Goal: Learn about a topic: Learn about a topic

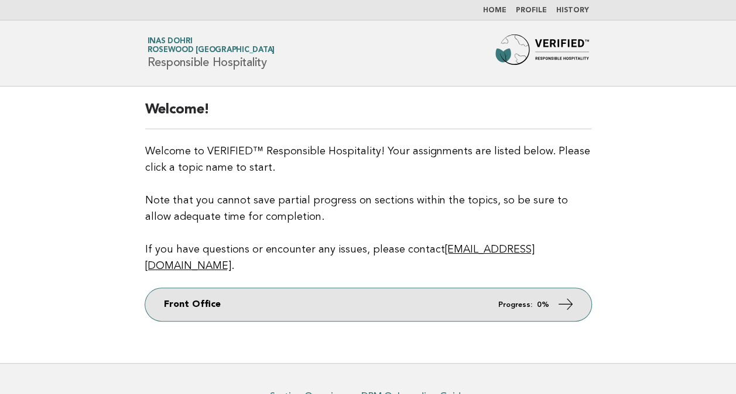
click at [366, 288] on link "Front Office Progress: 0%" at bounding box center [368, 304] width 446 height 33
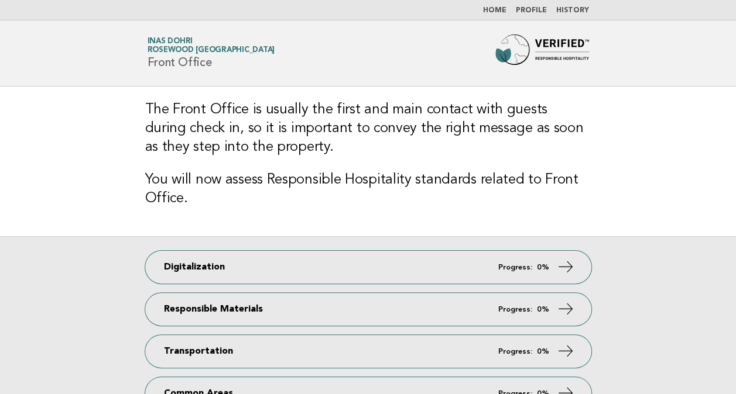
click at [579, 227] on div "The Front Office is usually the first and main contact with guests during check…" at bounding box center [368, 162] width 474 height 150
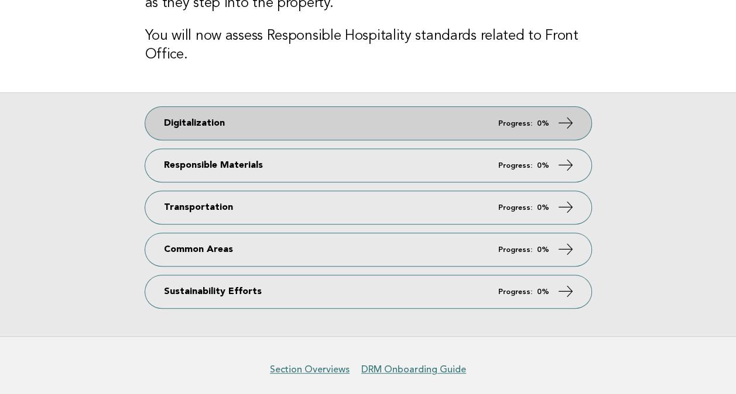
scroll to position [187, 0]
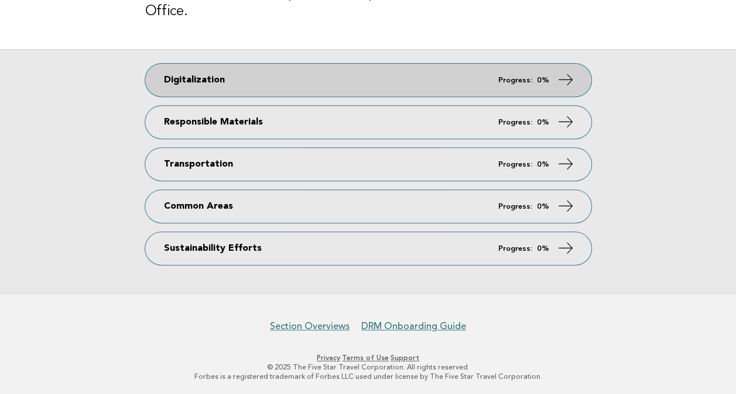
click at [313, 88] on link "Digitalization Progress: 0%" at bounding box center [368, 80] width 446 height 33
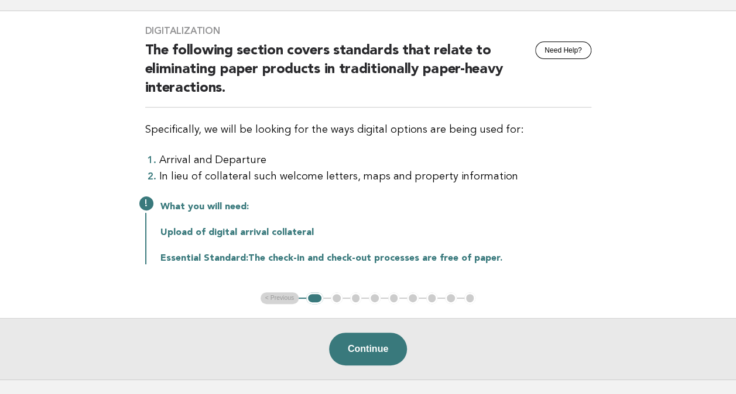
scroll to position [78, 0]
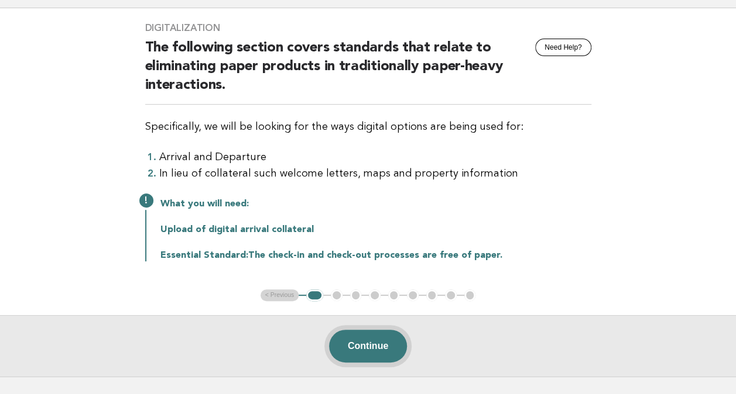
click at [376, 352] on button "Continue" at bounding box center [368, 346] width 78 height 33
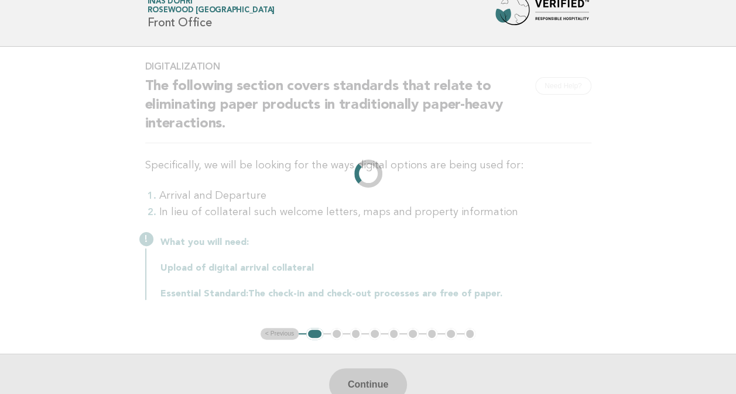
scroll to position [0, 0]
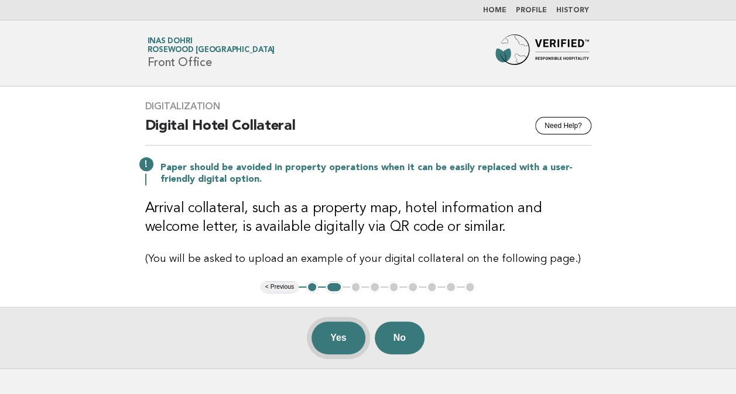
click at [331, 338] on button "Yes" at bounding box center [338, 338] width 54 height 33
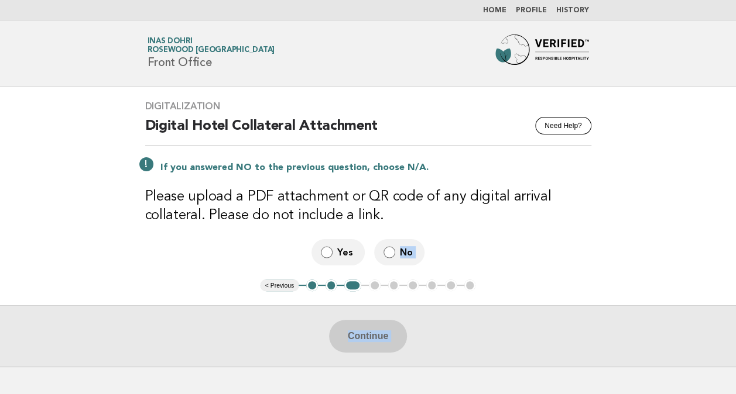
scroll to position [73, 0]
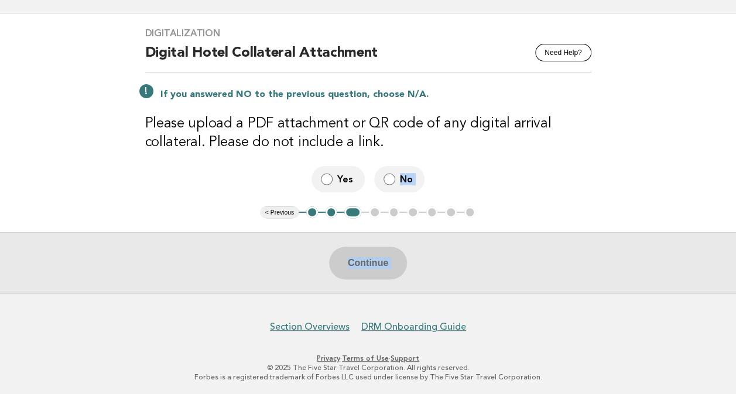
drag, startPoint x: 401, startPoint y: 254, endPoint x: 201, endPoint y: 296, distance: 204.5
click at [201, 296] on body "Home Profile History Forbes Travel Guide Inas Dohri Rosewood [GEOGRAPHIC_DATA] …" at bounding box center [368, 162] width 736 height 470
click at [204, 295] on footer "Section Overviews DRM Onboarding Guide Privacy · Terms of Use · Support © 2025 …" at bounding box center [368, 345] width 736 height 103
click at [273, 215] on button "< Previous" at bounding box center [279, 213] width 38 height 12
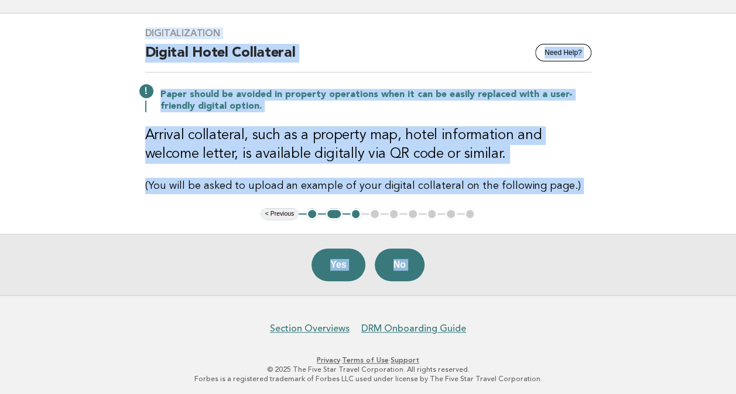
click at [374, 222] on main "Digitalization Need Help? Digital Hotel Collateral Paper should be avoided in p…" at bounding box center [368, 154] width 736 height 282
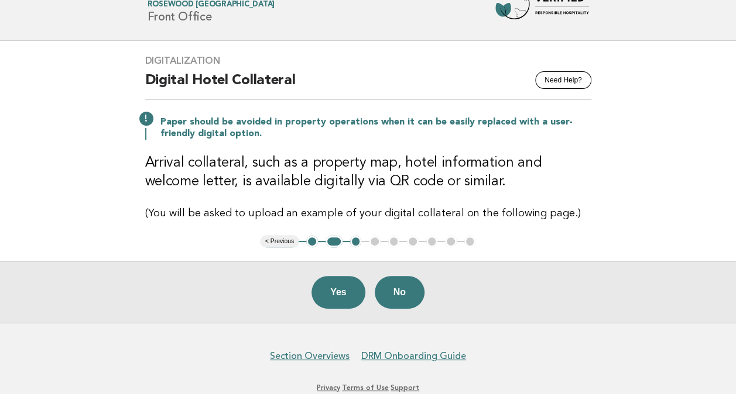
scroll to position [46, 0]
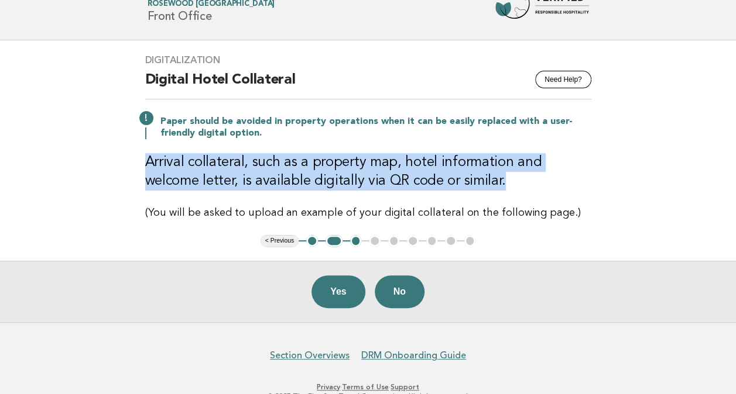
drag, startPoint x: 446, startPoint y: 184, endPoint x: 145, endPoint y: 149, distance: 303.5
click at [145, 149] on div "Digitalization Need Help? Digital Hotel Collateral Paper should be avoided in p…" at bounding box center [368, 137] width 474 height 195
click at [349, 289] on button "Yes" at bounding box center [338, 292] width 54 height 33
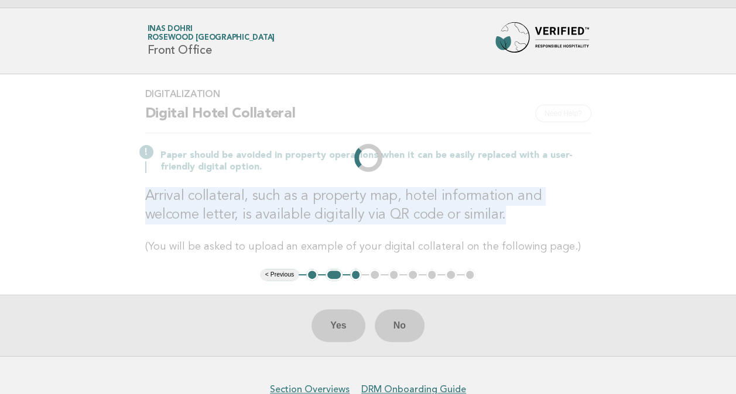
scroll to position [0, 0]
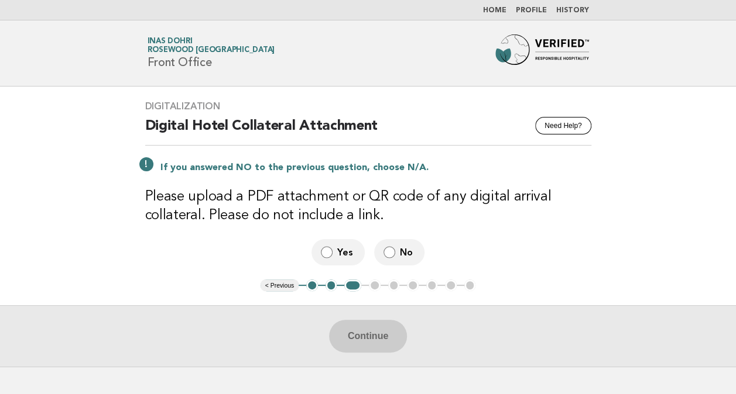
click at [340, 255] on span "Yes" at bounding box center [346, 252] width 18 height 12
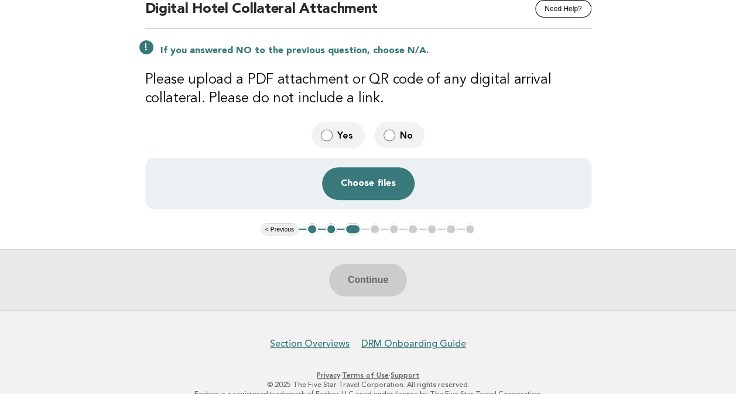
scroll to position [73, 0]
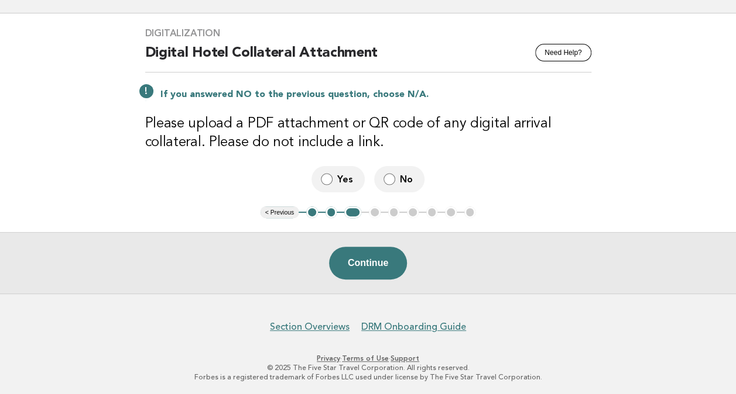
click at [366, 261] on button "Continue" at bounding box center [368, 263] width 78 height 33
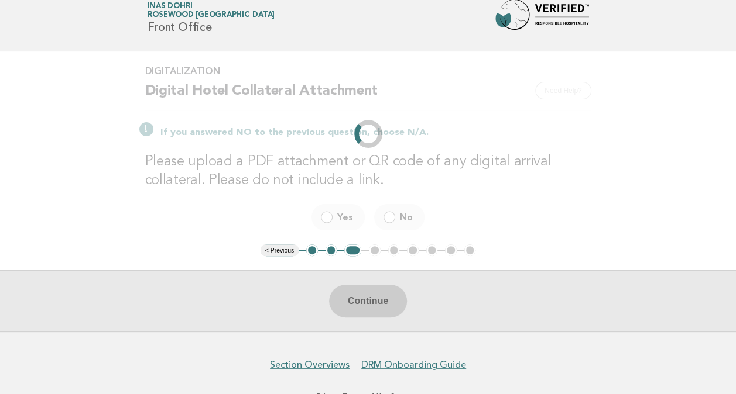
scroll to position [0, 0]
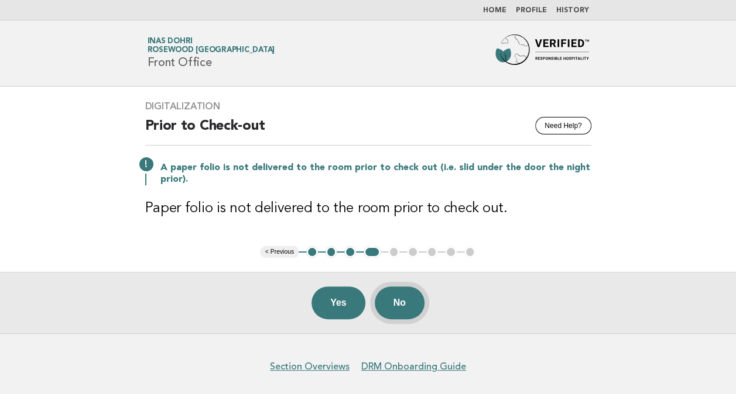
click at [408, 298] on button "No" at bounding box center [400, 303] width 50 height 33
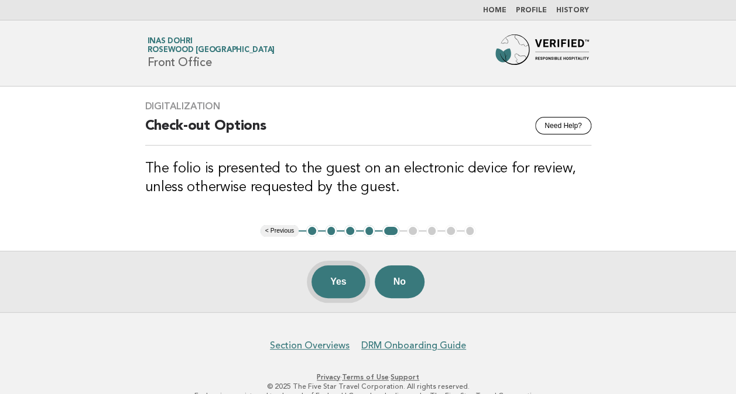
click at [344, 275] on button "Yes" at bounding box center [338, 282] width 54 height 33
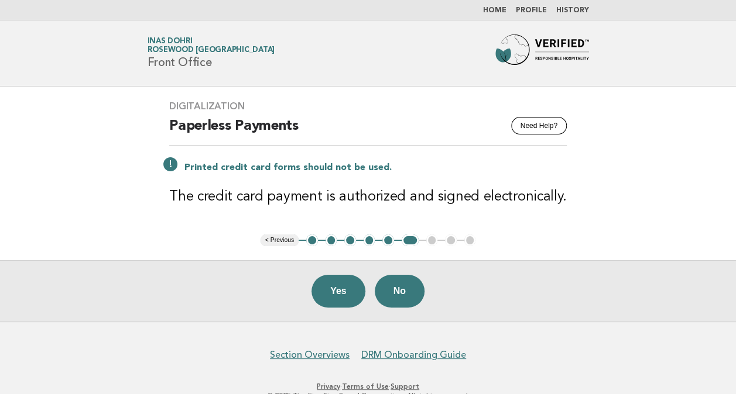
click at [343, 275] on button "Yes" at bounding box center [338, 291] width 54 height 33
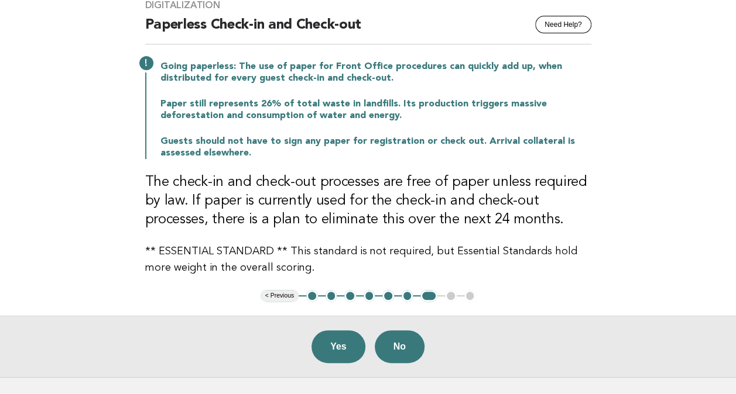
scroll to position [102, 0]
click at [348, 343] on button "Yes" at bounding box center [338, 346] width 54 height 33
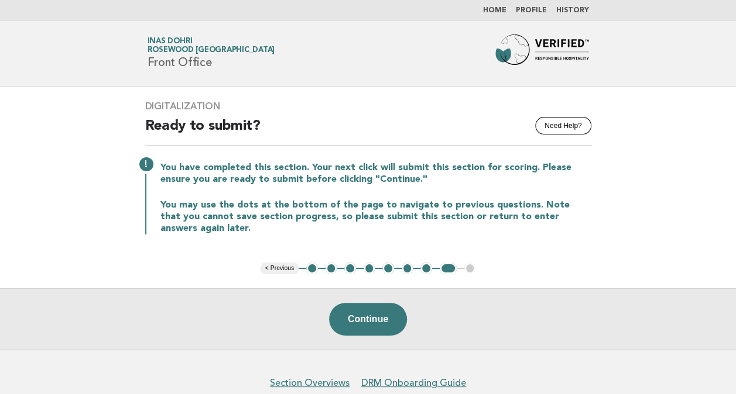
scroll to position [7, 0]
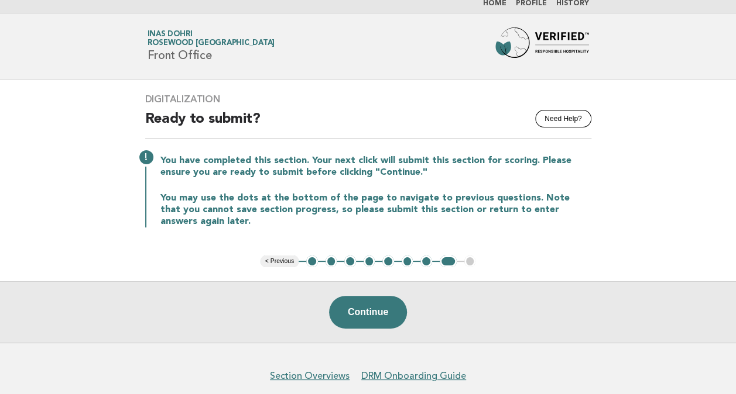
click at [279, 263] on button "< Previous" at bounding box center [279, 262] width 38 height 12
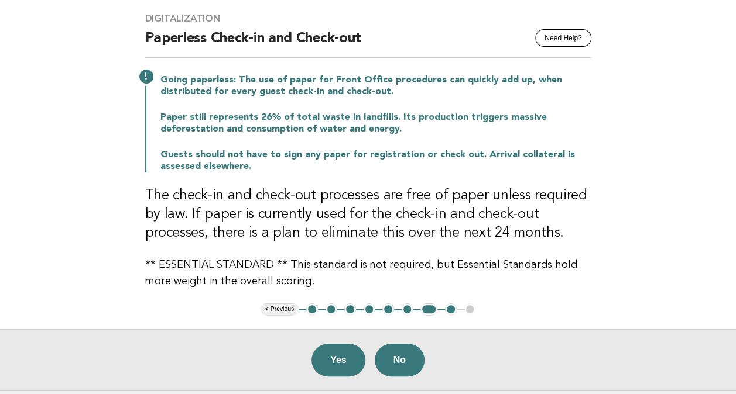
scroll to position [102, 0]
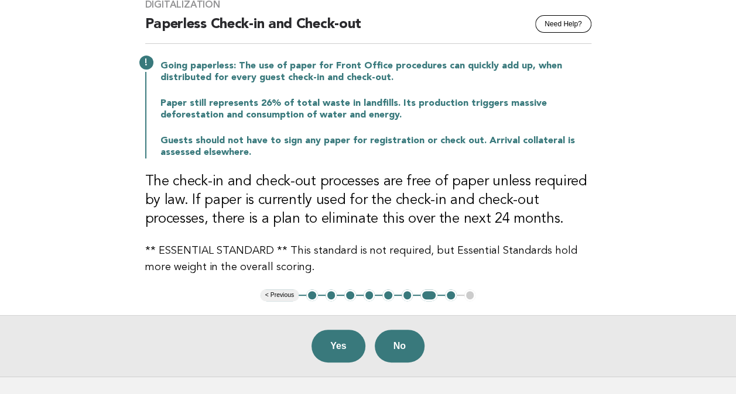
click at [277, 293] on button "< Previous" at bounding box center [279, 296] width 38 height 12
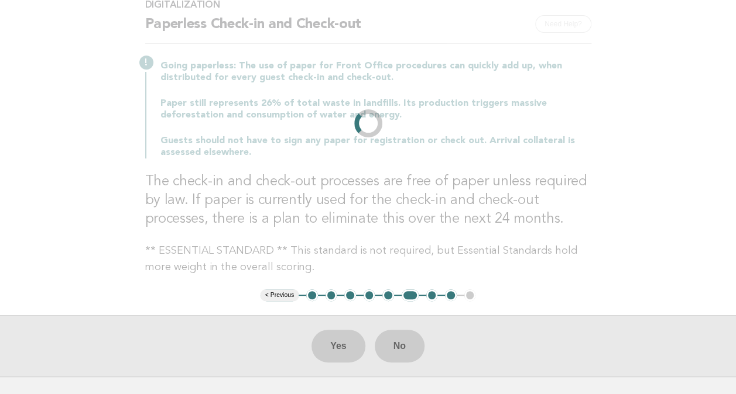
scroll to position [28, 0]
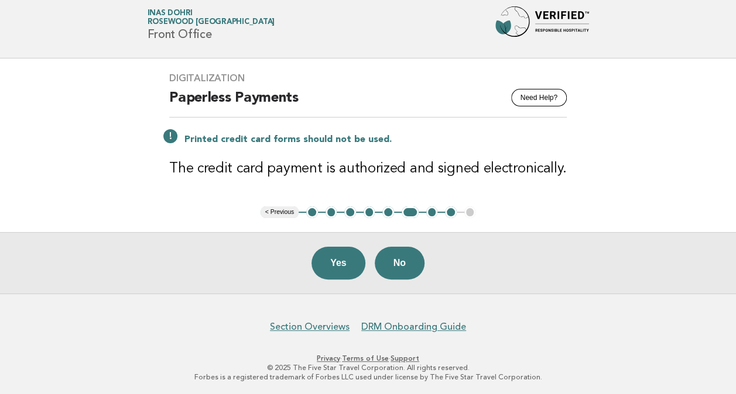
click at [278, 215] on button "< Previous" at bounding box center [279, 213] width 38 height 12
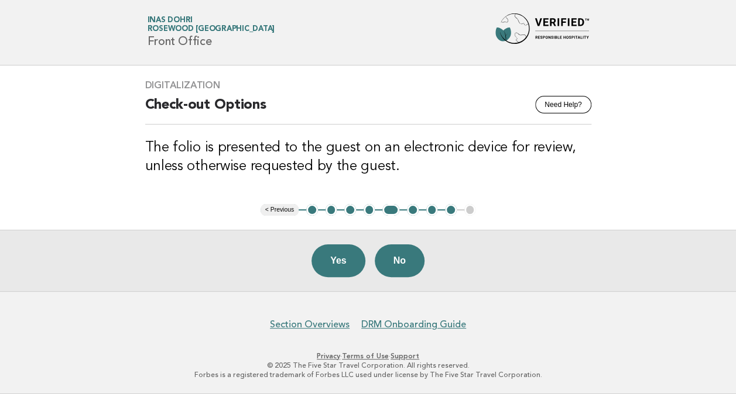
scroll to position [19, 0]
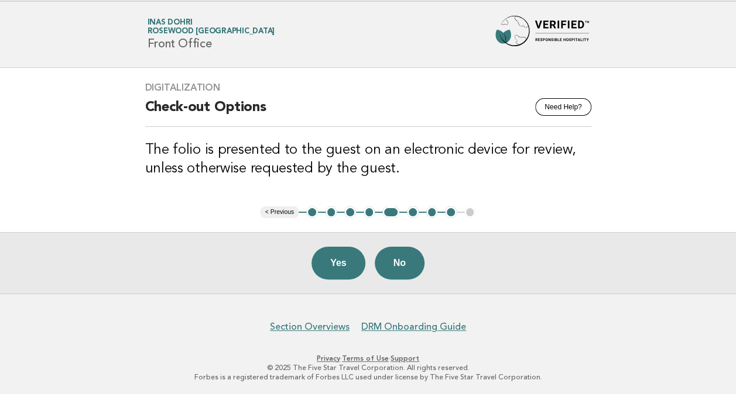
click at [287, 204] on div "Digitalization Need Help? Check-out Options The folio is presented to the guest…" at bounding box center [368, 137] width 474 height 139
click at [284, 209] on button "< Previous" at bounding box center [279, 213] width 38 height 12
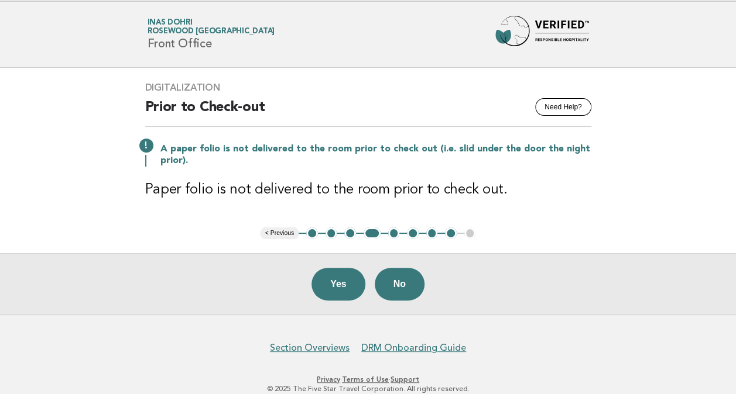
click at [284, 209] on div "Digitalization Need Help? Prior to Check-out A paper folio is not delivered to …" at bounding box center [368, 148] width 474 height 160
click at [279, 231] on button "< Previous" at bounding box center [279, 234] width 38 height 12
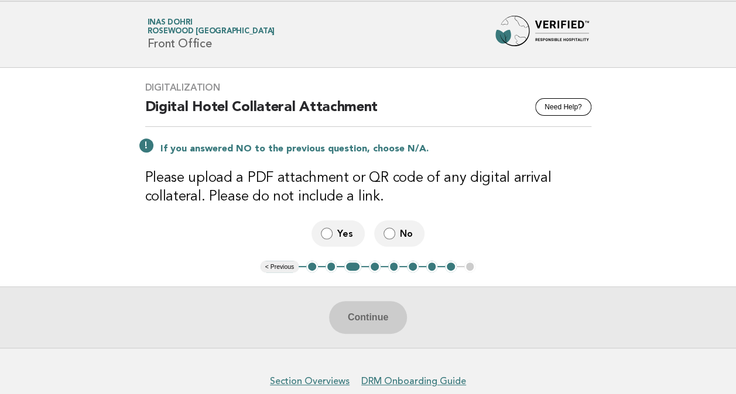
click at [277, 262] on button "< Previous" at bounding box center [279, 267] width 38 height 12
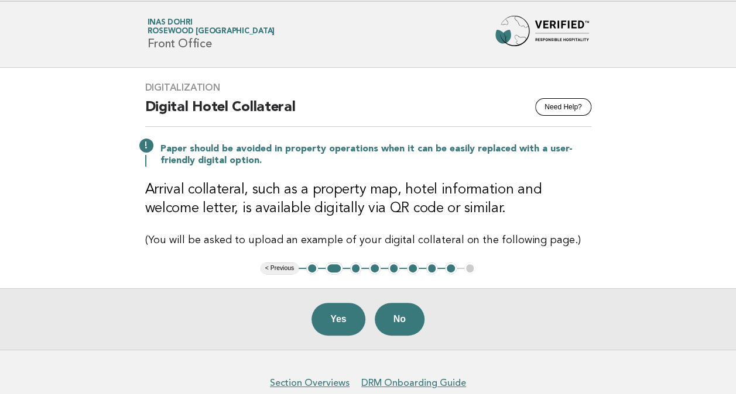
click at [277, 263] on button "< Previous" at bounding box center [279, 269] width 38 height 12
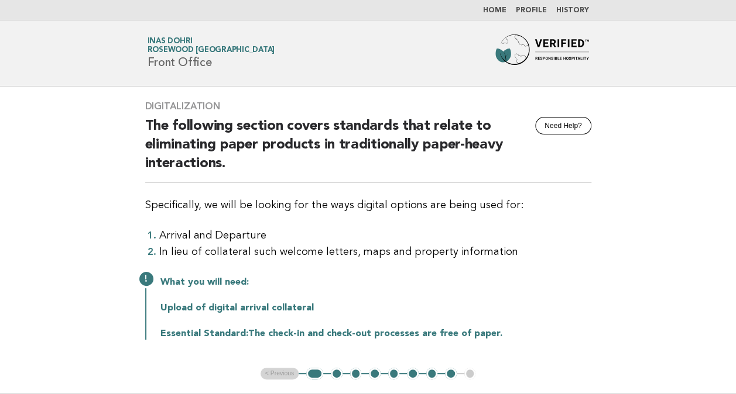
scroll to position [162, 0]
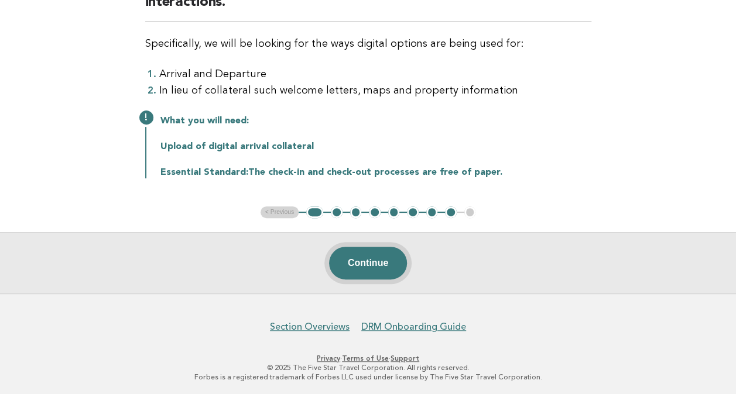
click at [376, 267] on button "Continue" at bounding box center [368, 263] width 78 height 33
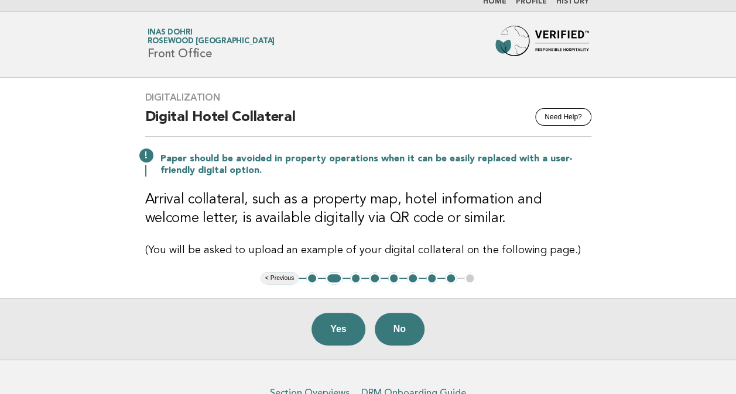
scroll to position [9, 0]
click at [338, 331] on button "Yes" at bounding box center [338, 328] width 54 height 33
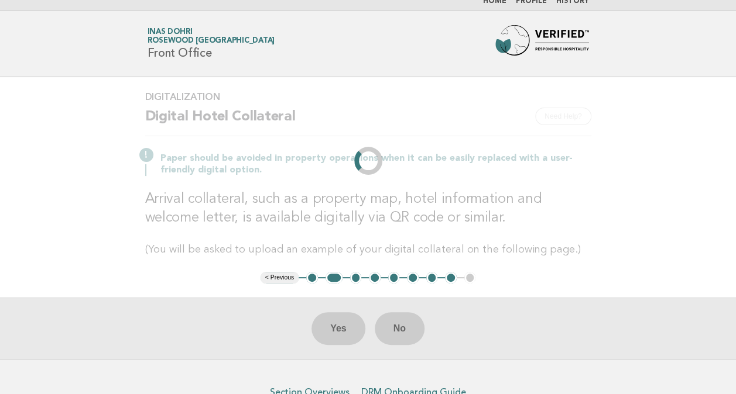
scroll to position [0, 0]
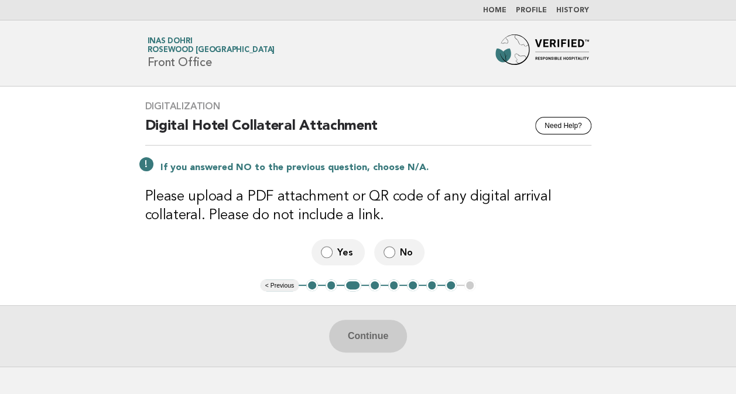
click at [503, 8] on link "Home" at bounding box center [494, 10] width 23 height 7
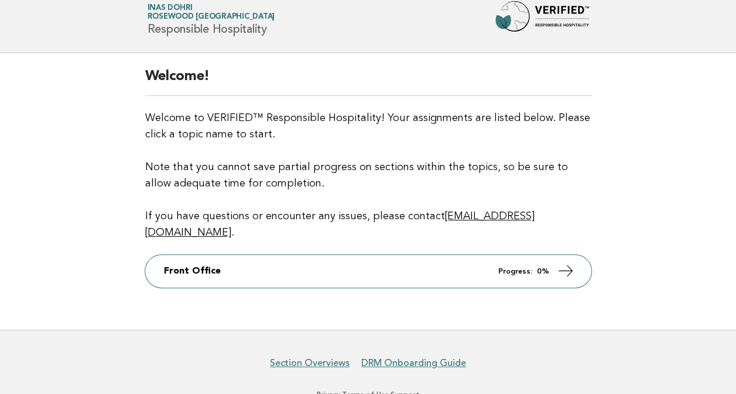
scroll to position [34, 0]
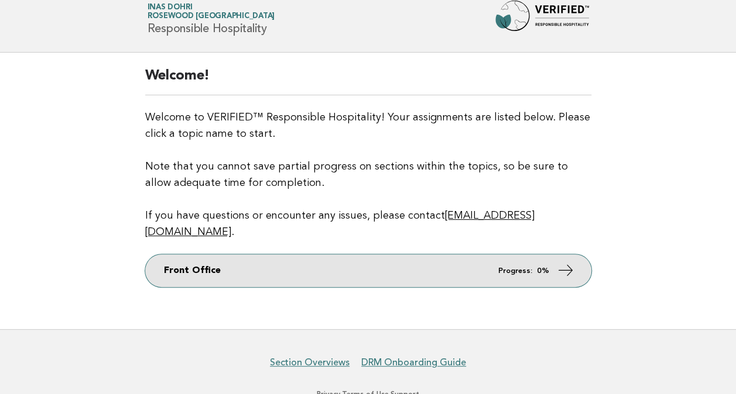
click at [464, 255] on link "Front Office Progress: 0%" at bounding box center [368, 271] width 446 height 33
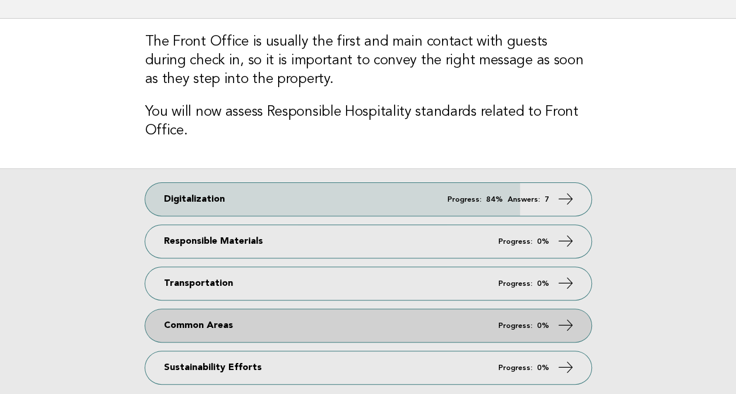
scroll to position [117, 0]
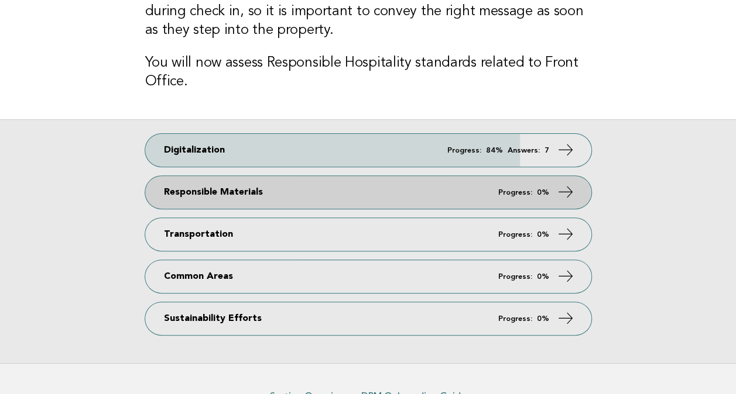
click at [265, 179] on link "Responsible Materials Progress: 0%" at bounding box center [368, 192] width 446 height 33
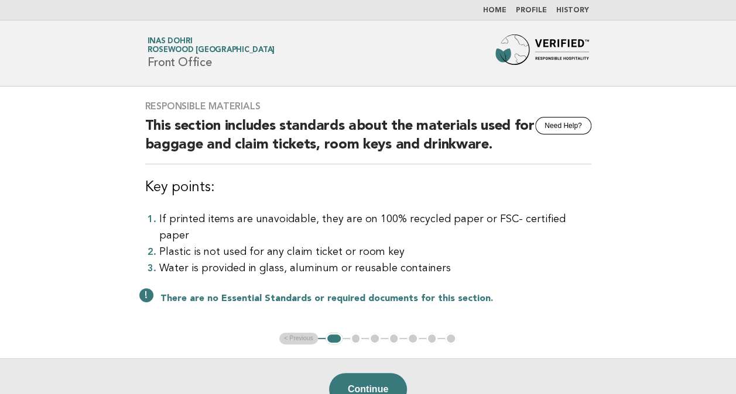
click at [376, 380] on button "Continue" at bounding box center [368, 389] width 78 height 33
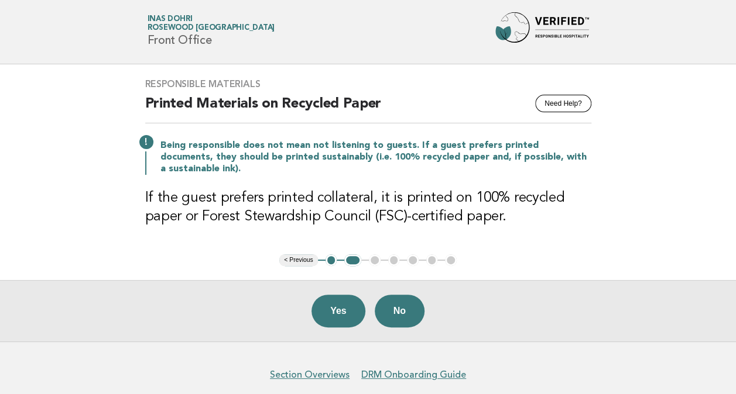
scroll to position [23, 0]
click at [349, 301] on button "Yes" at bounding box center [338, 310] width 54 height 33
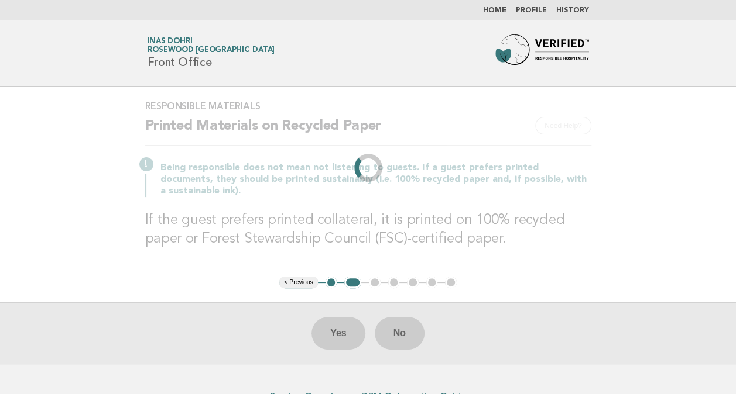
scroll to position [0, 0]
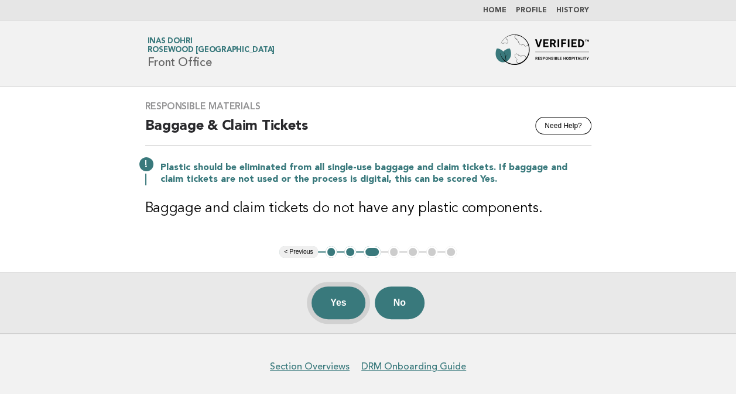
click at [345, 297] on button "Yes" at bounding box center [338, 303] width 54 height 33
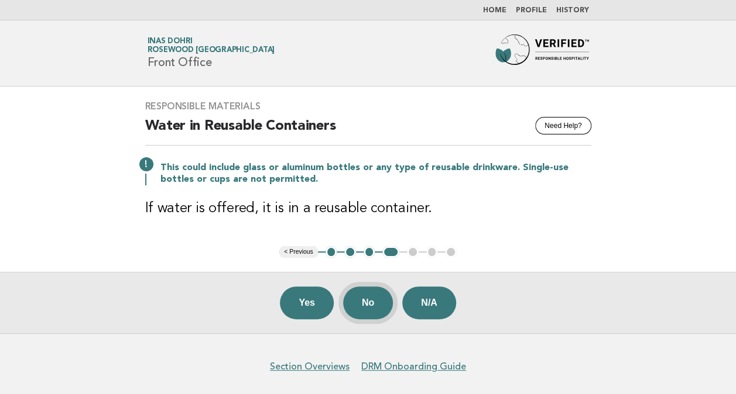
click at [355, 297] on button "No" at bounding box center [368, 303] width 50 height 33
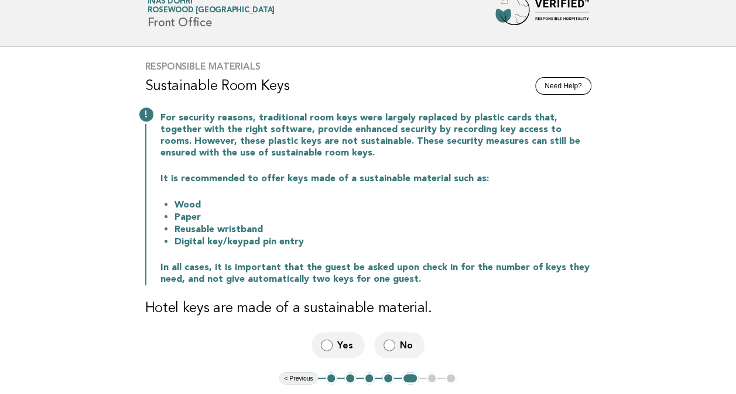
scroll to position [59, 0]
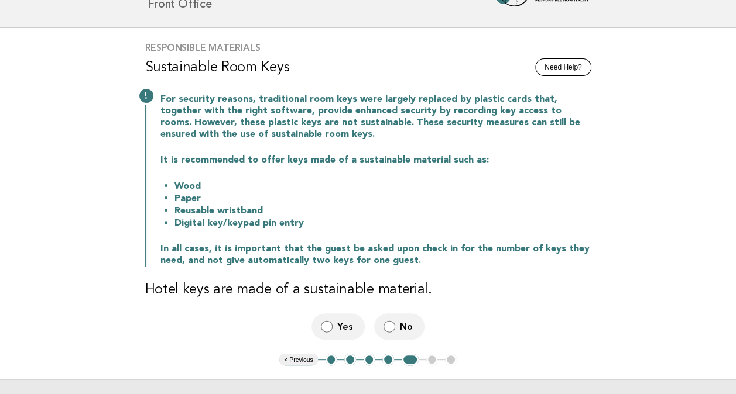
click at [339, 322] on span "Yes" at bounding box center [346, 327] width 18 height 12
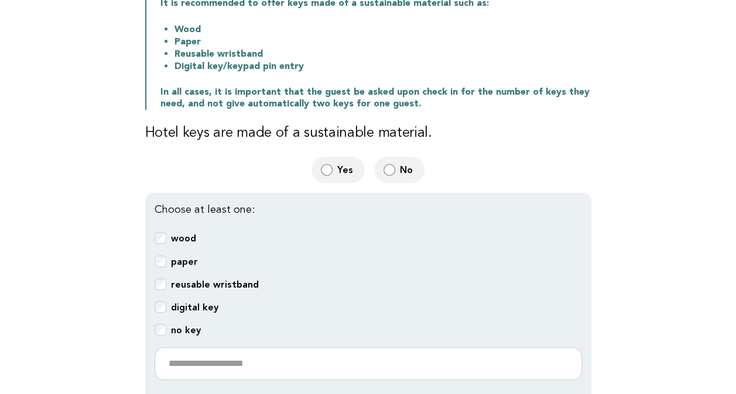
scroll to position [234, 0]
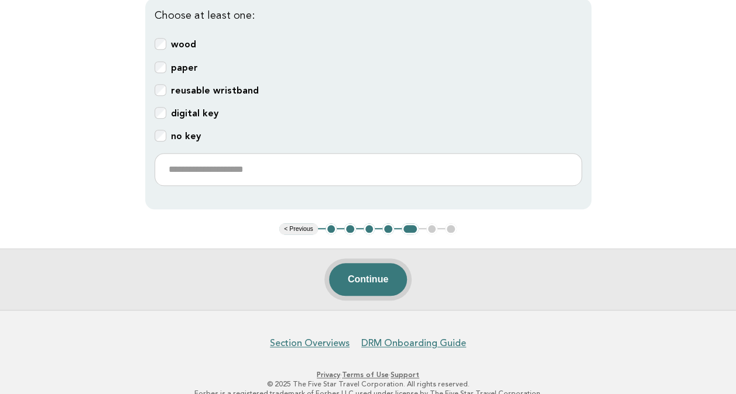
click at [362, 281] on button "Continue" at bounding box center [368, 279] width 78 height 33
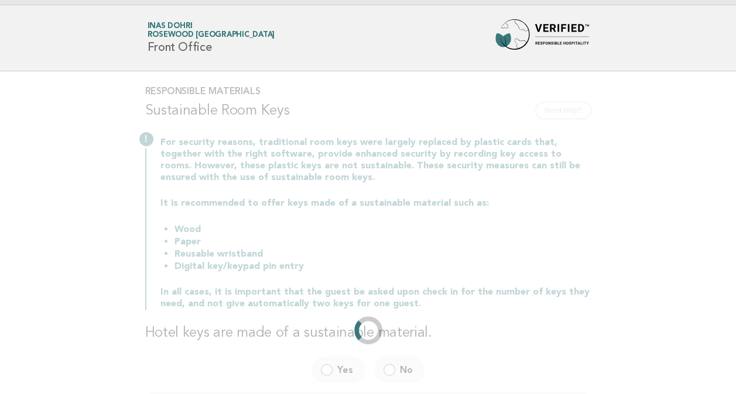
scroll to position [0, 0]
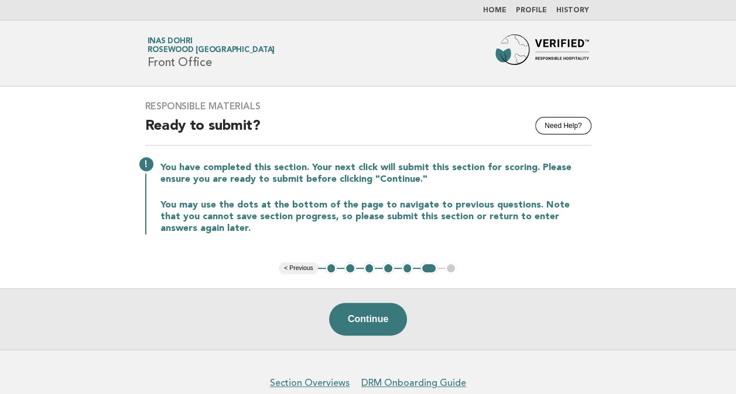
click at [299, 269] on button "< Previous" at bounding box center [298, 269] width 38 height 12
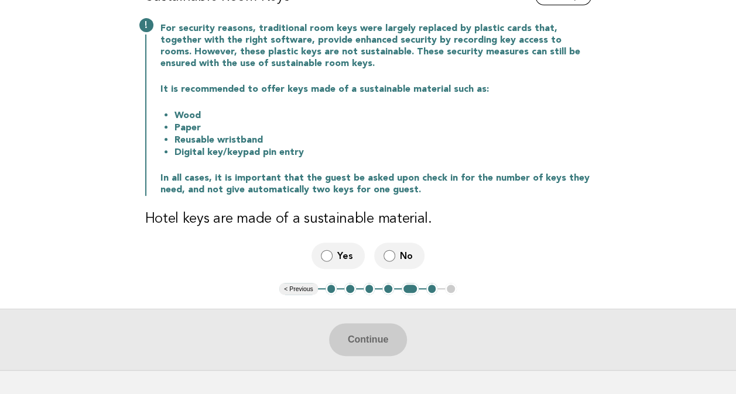
scroll to position [130, 0]
click at [328, 262] on label "Yes" at bounding box center [337, 255] width 53 height 26
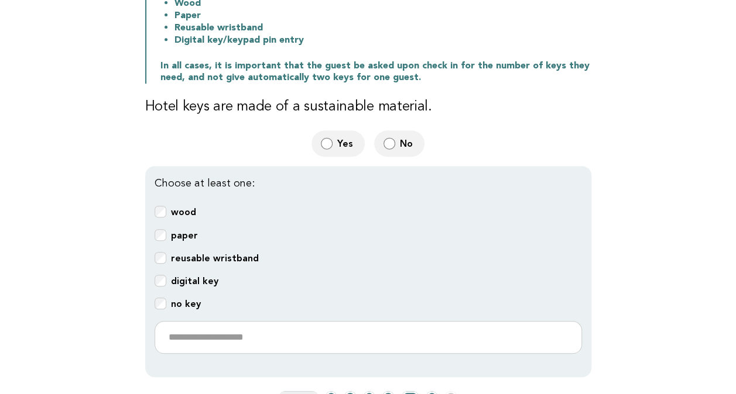
scroll to position [247, 0]
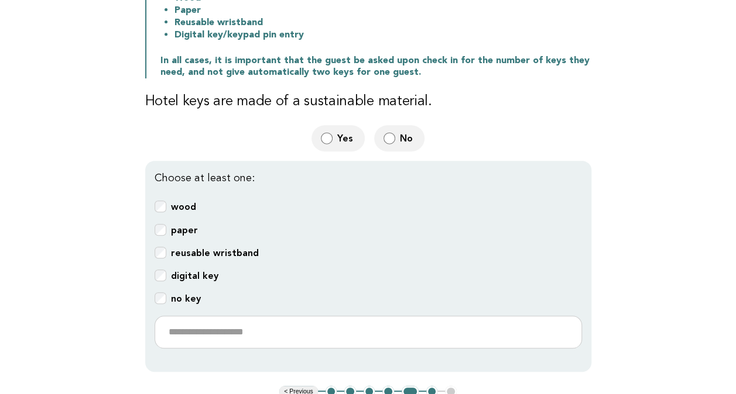
click at [186, 204] on b "wood" at bounding box center [183, 206] width 25 height 11
click at [180, 235] on label "paper" at bounding box center [184, 230] width 27 height 13
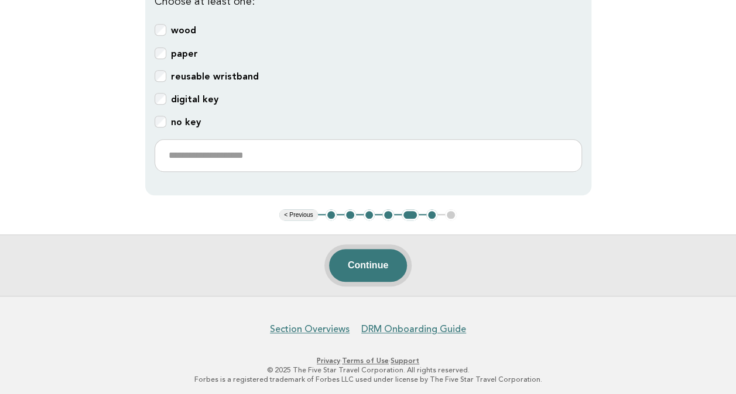
click at [389, 262] on button "Continue" at bounding box center [368, 265] width 78 height 33
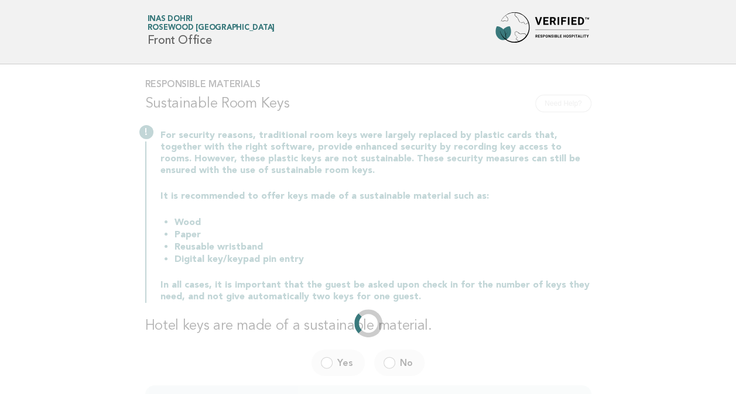
scroll to position [0, 0]
